Goal: Task Accomplishment & Management: Complete application form

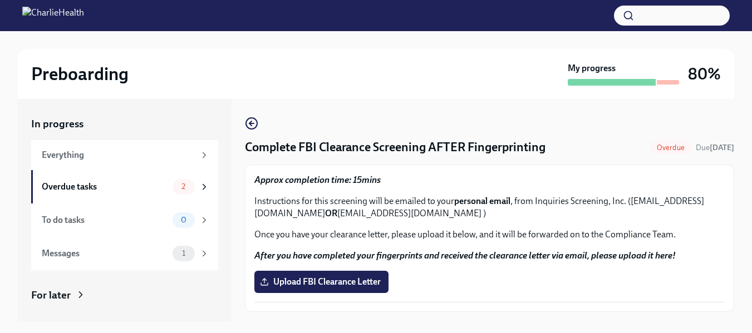
click at [345, 278] on span "Upload FBI Clearance Letter" at bounding box center [321, 281] width 118 height 11
click at [0, 0] on input "Upload FBI Clearance Letter" at bounding box center [0, 0] width 0 height 0
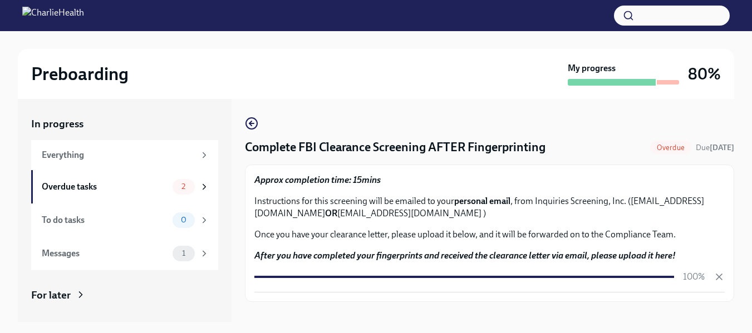
scroll to position [20, 0]
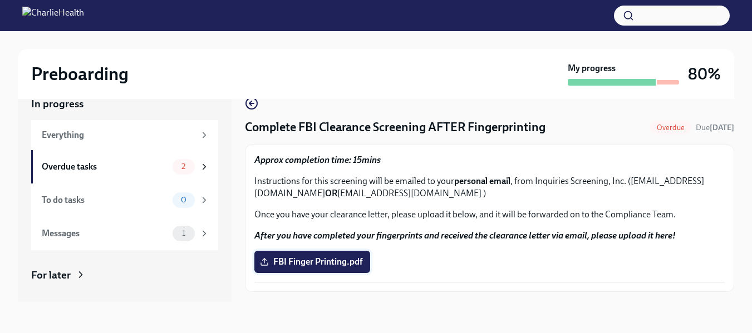
click at [312, 265] on span "FBI Finger Printing.pdf" at bounding box center [312, 261] width 100 height 11
click at [0, 0] on input "FBI Finger Printing.pdf" at bounding box center [0, 0] width 0 height 0
click at [126, 164] on div "Overdue tasks" at bounding box center [105, 167] width 126 height 12
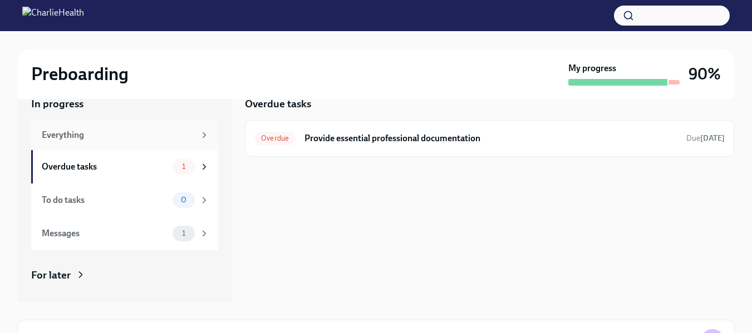
click at [180, 127] on div "Everything" at bounding box center [124, 135] width 187 height 30
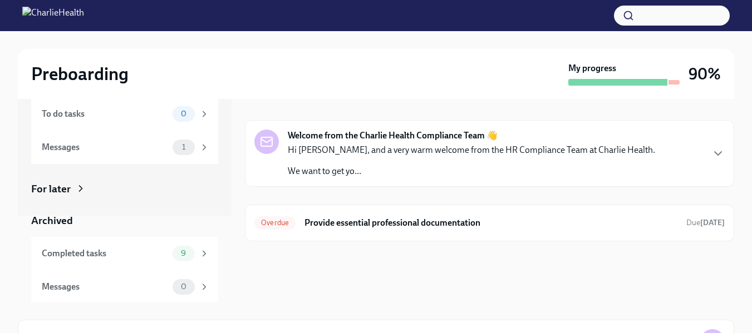
scroll to position [88, 0]
click at [131, 187] on div "For later" at bounding box center [124, 187] width 187 height 14
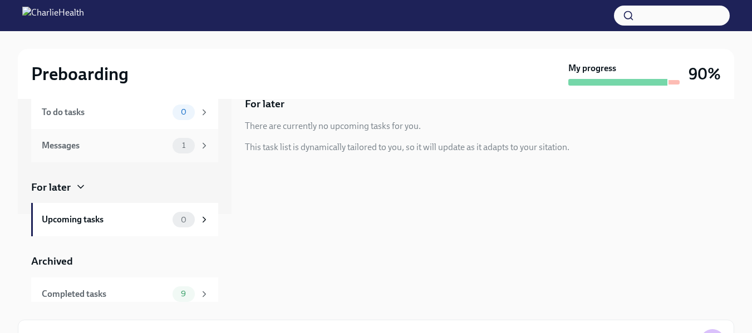
click at [175, 152] on div "1" at bounding box center [183, 146] width 22 height 16
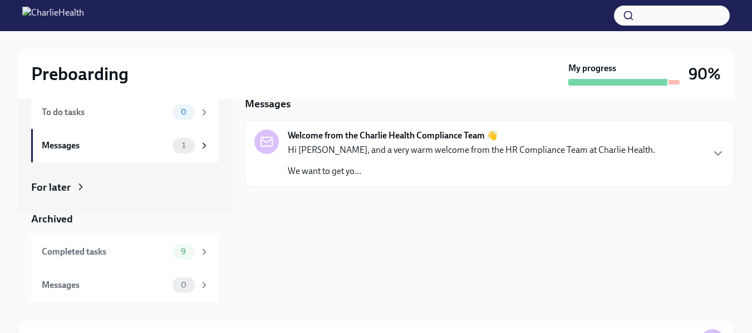
click at [357, 155] on p "Hi [PERSON_NAME], and a very warm welcome from the HR Compliance Team at Charli…" at bounding box center [471, 150] width 367 height 12
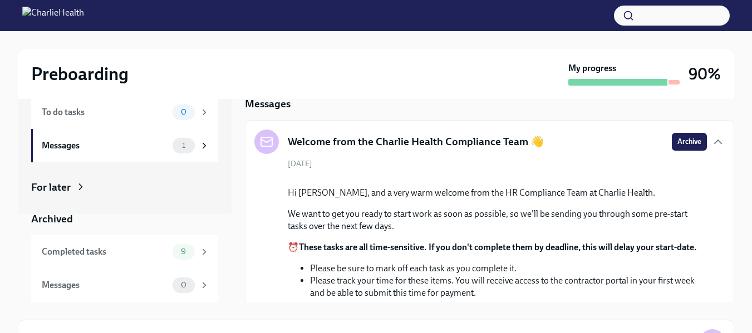
scroll to position [158, 0]
